Goal: Communication & Community: Share content

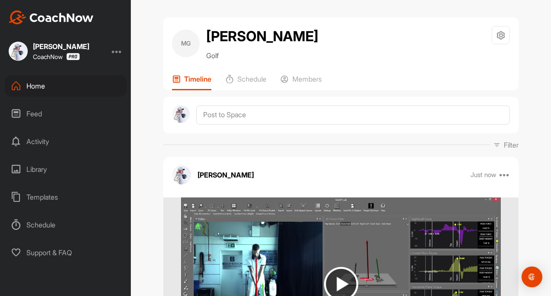
scroll to position [130, 0]
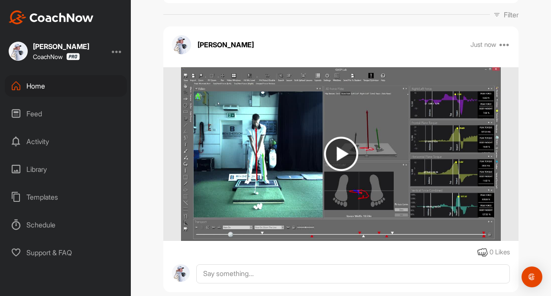
click at [32, 117] on div "Feed" at bounding box center [66, 114] width 122 height 22
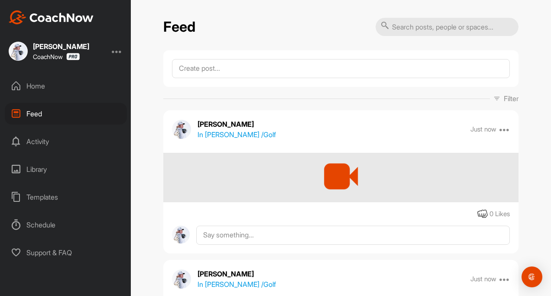
click at [240, 132] on p "In [PERSON_NAME] / Golf" at bounding box center [237, 134] width 78 height 10
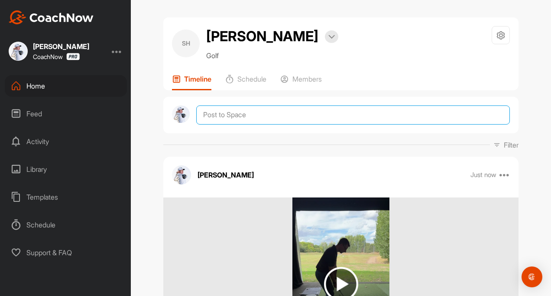
click at [240, 112] on textarea at bounding box center [353, 114] width 314 height 19
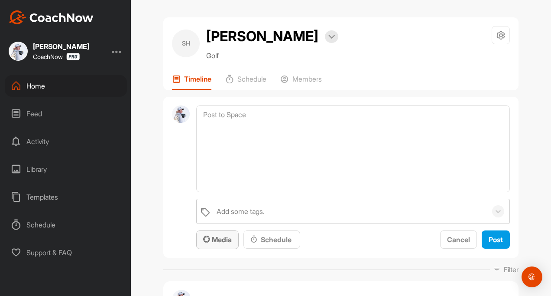
click at [212, 244] on div "Media" at bounding box center [217, 239] width 29 height 10
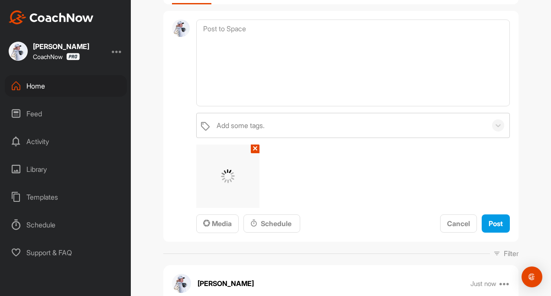
scroll to position [87, 0]
click at [493, 219] on span "Post" at bounding box center [496, 222] width 14 height 9
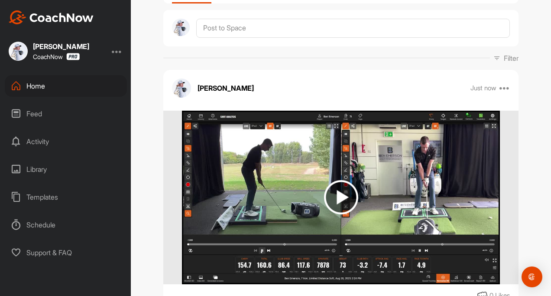
scroll to position [0, 0]
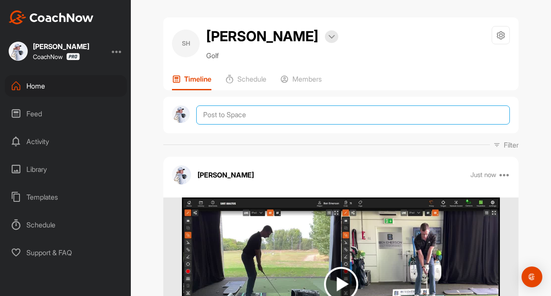
click at [224, 116] on textarea at bounding box center [353, 114] width 314 height 19
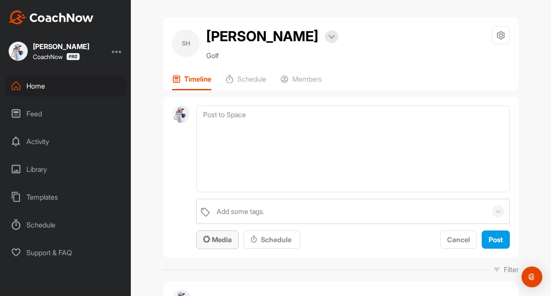
click at [216, 240] on span "Media" at bounding box center [217, 239] width 29 height 9
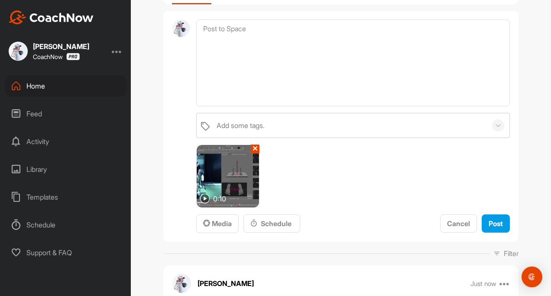
scroll to position [87, 0]
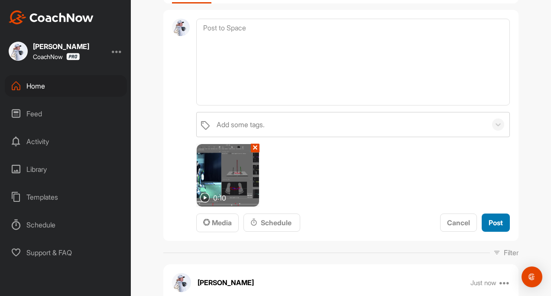
click at [489, 222] on span "Post" at bounding box center [496, 222] width 14 height 9
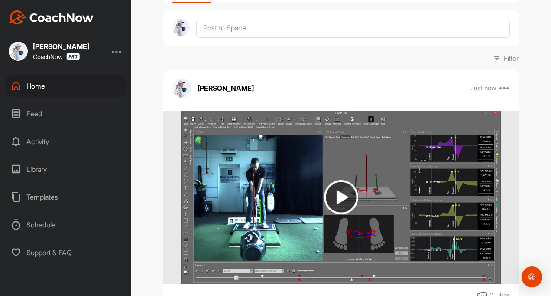
scroll to position [0, 0]
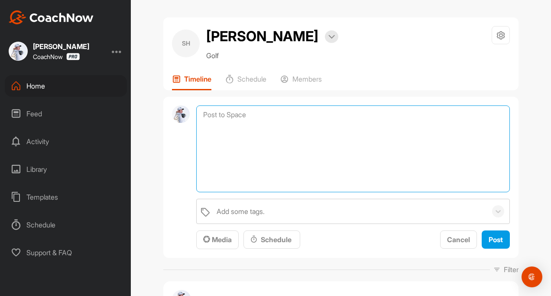
click at [225, 118] on textarea at bounding box center [353, 148] width 314 height 87
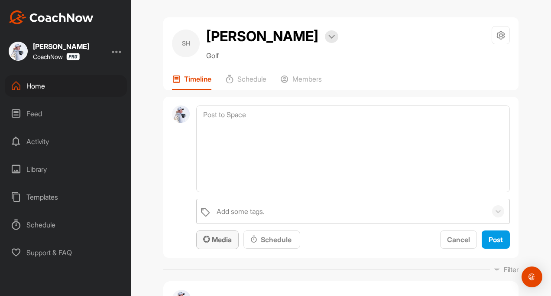
click at [219, 232] on button "Media" at bounding box center [217, 239] width 42 height 19
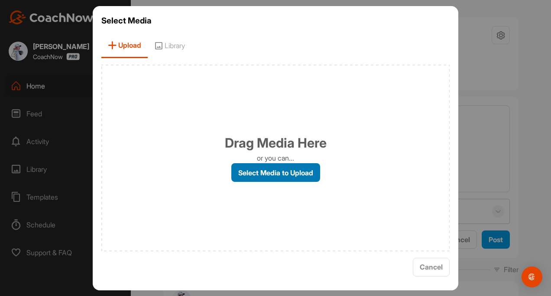
click at [241, 173] on label "Select Media to Upload" at bounding box center [275, 172] width 89 height 19
click at [0, 0] on input "Select Media to Upload" at bounding box center [0, 0] width 0 height 0
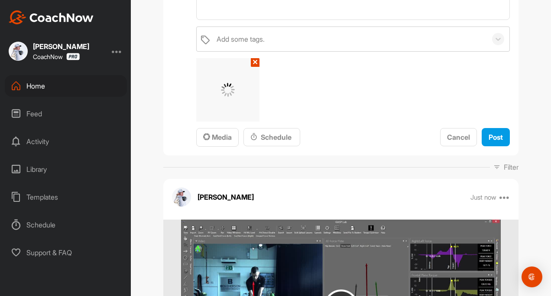
scroll to position [173, 0]
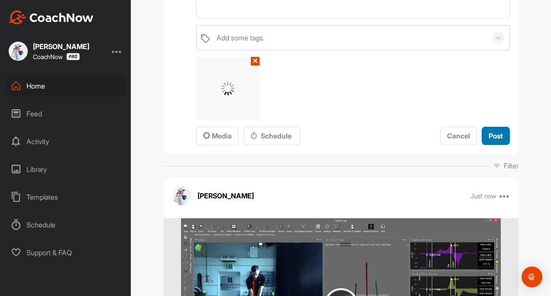
click at [489, 134] on span "Post" at bounding box center [496, 135] width 14 height 9
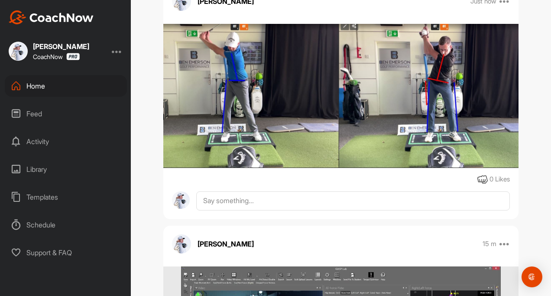
scroll to position [0, 0]
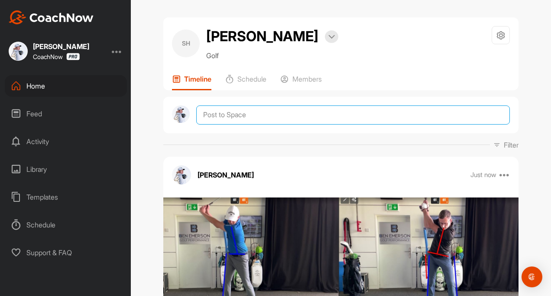
drag, startPoint x: 205, startPoint y: 112, endPoint x: 221, endPoint y: 127, distance: 21.5
click at [205, 112] on textarea at bounding box center [353, 114] width 314 height 19
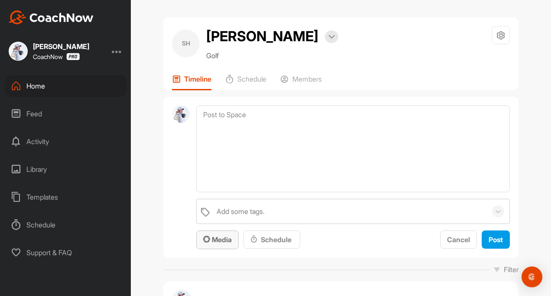
click at [214, 236] on span "Media" at bounding box center [217, 239] width 29 height 9
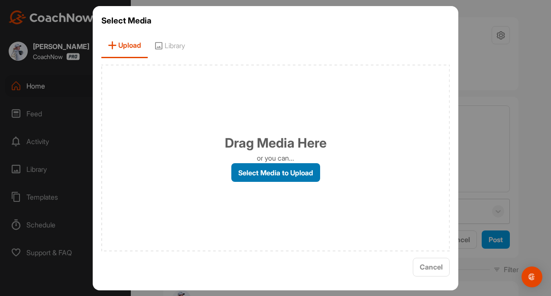
click at [262, 171] on label "Select Media to Upload" at bounding box center [275, 172] width 89 height 19
click at [0, 0] on input "Select Media to Upload" at bounding box center [0, 0] width 0 height 0
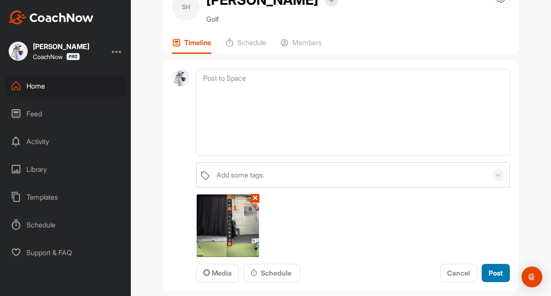
scroll to position [87, 0]
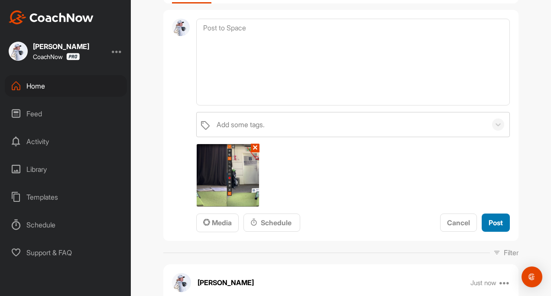
click at [487, 229] on button "Post" at bounding box center [496, 222] width 28 height 19
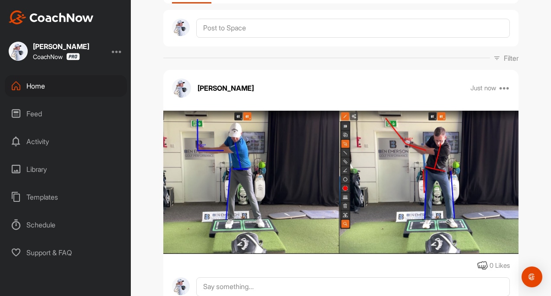
scroll to position [0, 0]
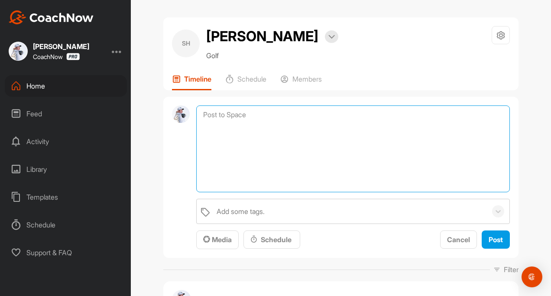
click at [202, 115] on textarea at bounding box center [353, 148] width 314 height 87
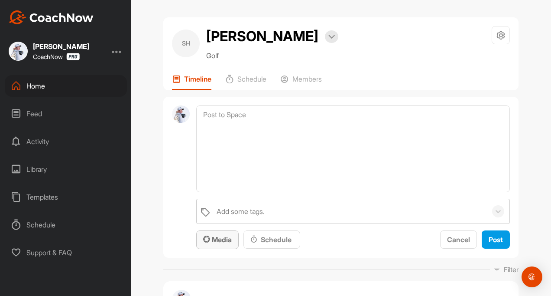
click at [215, 241] on span "Media" at bounding box center [217, 239] width 29 height 9
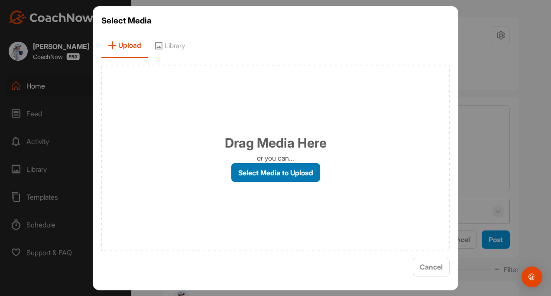
click at [267, 171] on label "Select Media to Upload" at bounding box center [275, 172] width 89 height 19
click at [0, 0] on input "Select Media to Upload" at bounding box center [0, 0] width 0 height 0
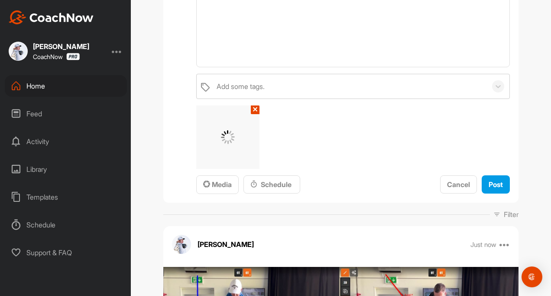
scroll to position [130, 0]
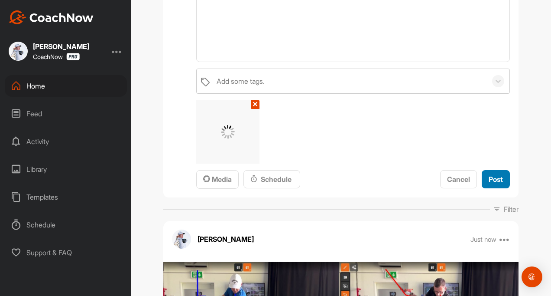
click at [489, 182] on span "Post" at bounding box center [496, 179] width 14 height 9
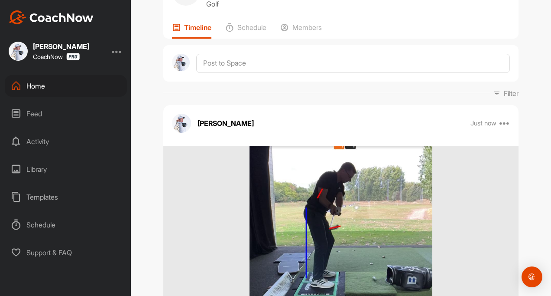
scroll to position [0, 0]
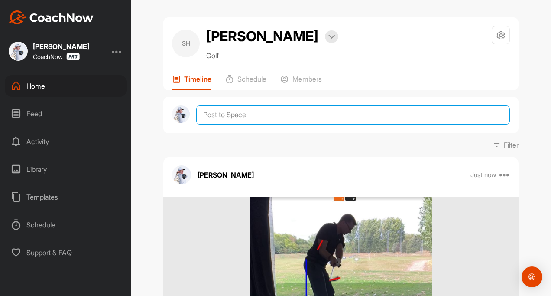
click at [220, 114] on textarea at bounding box center [353, 114] width 314 height 19
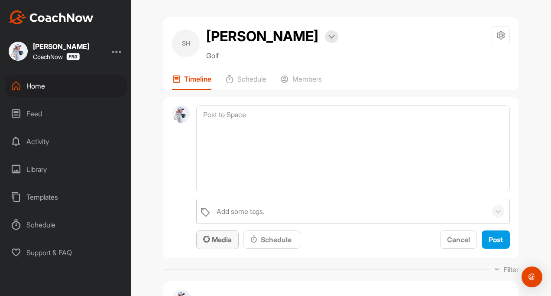
click at [225, 245] on button "Media" at bounding box center [217, 239] width 42 height 19
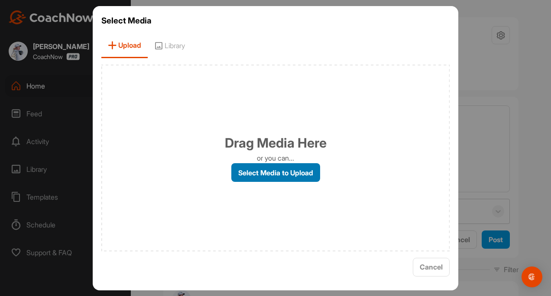
click at [256, 179] on label "Select Media to Upload" at bounding box center [275, 172] width 89 height 19
click at [0, 0] on input "Select Media to Upload" at bounding box center [0, 0] width 0 height 0
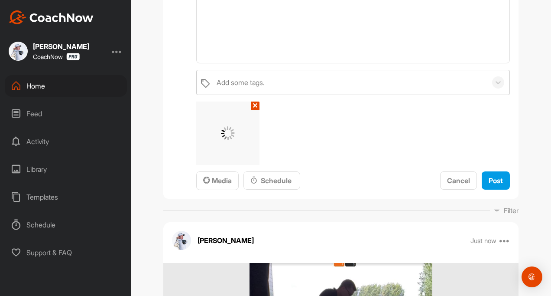
scroll to position [130, 0]
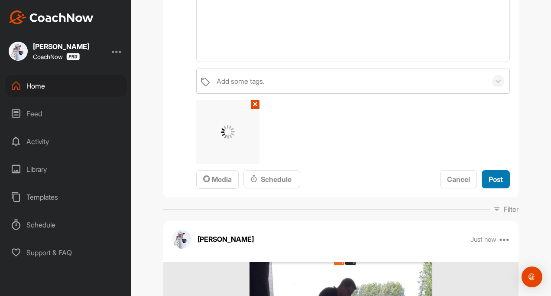
click at [496, 181] on span "Post" at bounding box center [496, 179] width 14 height 9
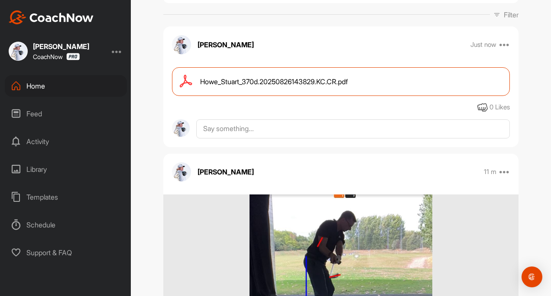
scroll to position [0, 0]
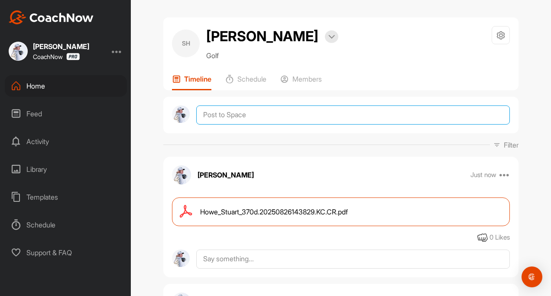
drag, startPoint x: 226, startPoint y: 112, endPoint x: 232, endPoint y: 137, distance: 26.2
click at [226, 112] on textarea at bounding box center [353, 114] width 314 height 19
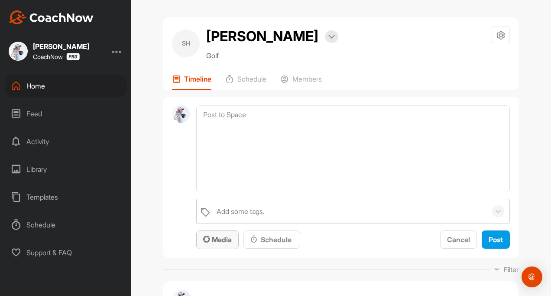
click at [215, 241] on span "Media" at bounding box center [217, 239] width 29 height 9
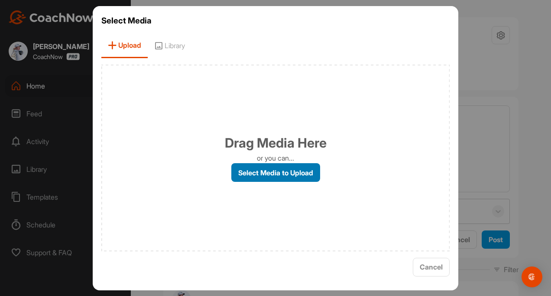
click at [251, 176] on label "Select Media to Upload" at bounding box center [275, 172] width 89 height 19
click at [0, 0] on input "Select Media to Upload" at bounding box center [0, 0] width 0 height 0
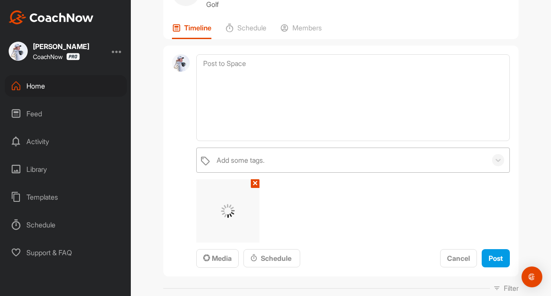
scroll to position [87, 0]
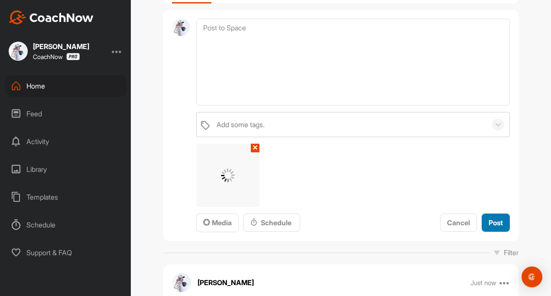
click at [486, 216] on button "Post" at bounding box center [496, 222] width 28 height 19
